Goal: Transaction & Acquisition: Purchase product/service

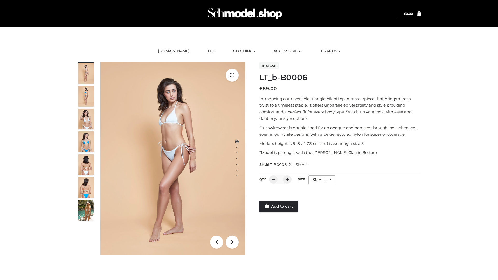
click at [279, 206] on link "Add to cart" at bounding box center [278, 206] width 39 height 11
